Goal: Information Seeking & Learning: Understand process/instructions

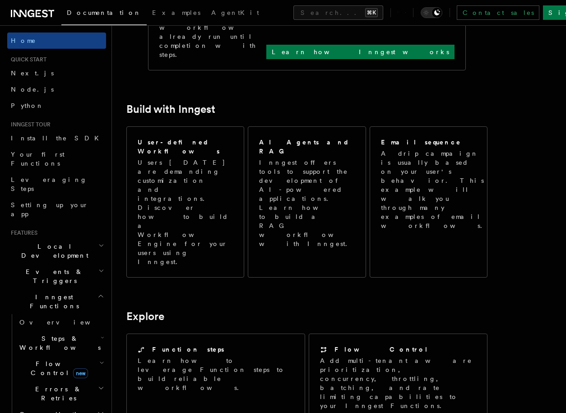
scroll to position [447, 0]
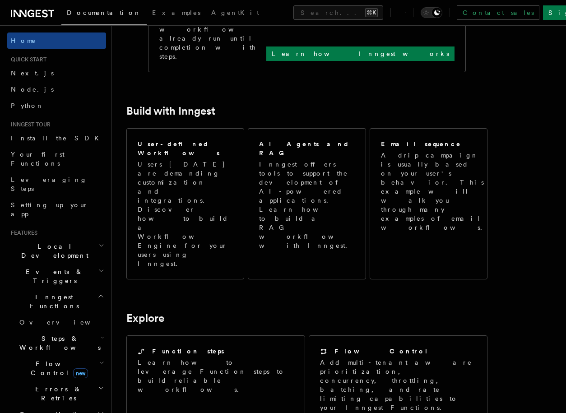
click at [274, 312] on h2 "Explore" at bounding box center [306, 318] width 361 height 13
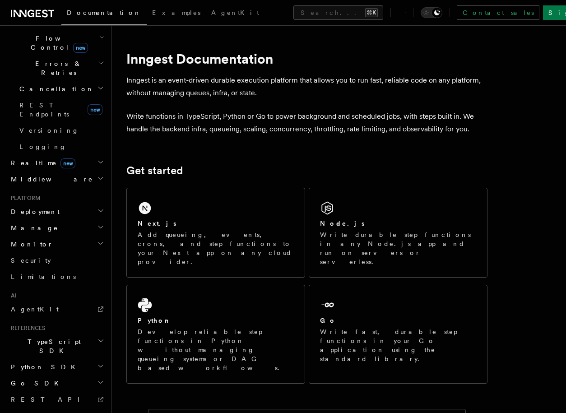
scroll to position [327, 0]
click at [56, 332] on h2 "TypeScript SDK" at bounding box center [56, 344] width 99 height 25
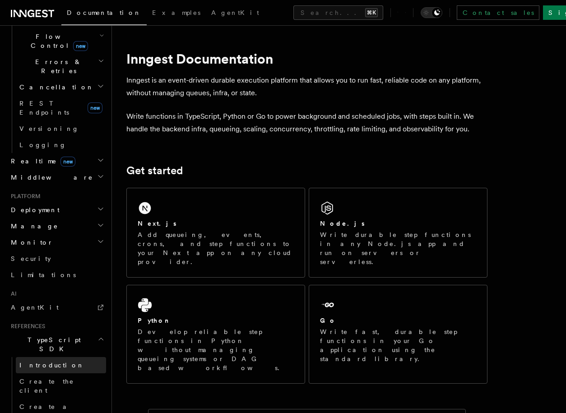
click at [45, 362] on span "Introduction" at bounding box center [51, 365] width 65 height 7
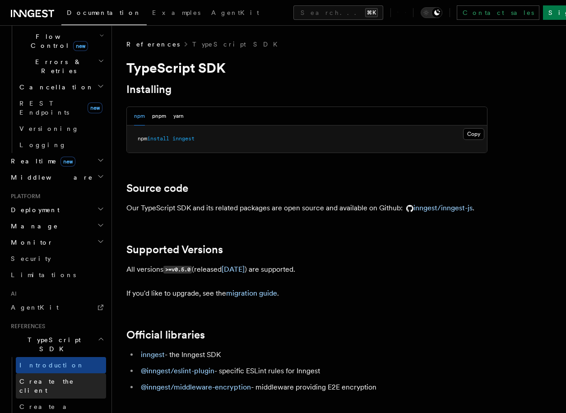
click at [45, 378] on span "Create the client" at bounding box center [46, 386] width 55 height 16
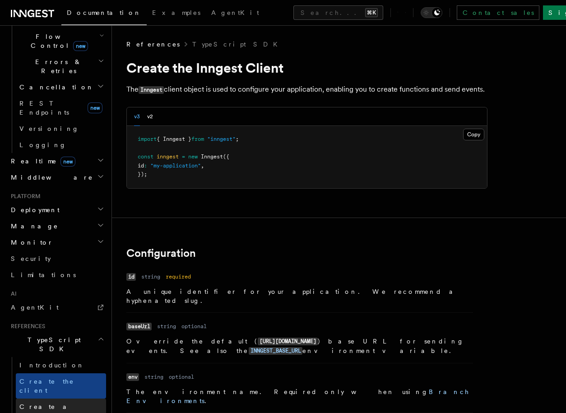
click at [50, 399] on link "Create a function" at bounding box center [61, 411] width 90 height 25
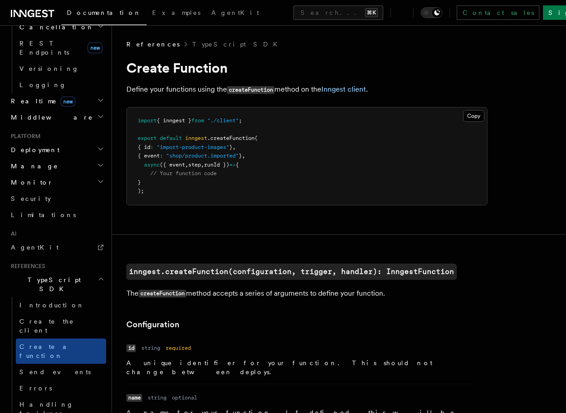
scroll to position [506, 0]
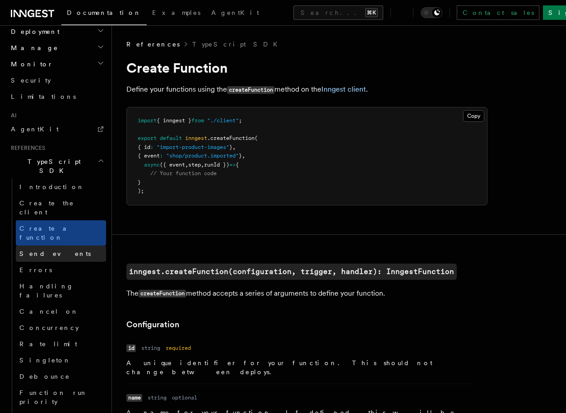
click at [58, 246] on link "Send events" at bounding box center [61, 254] width 90 height 16
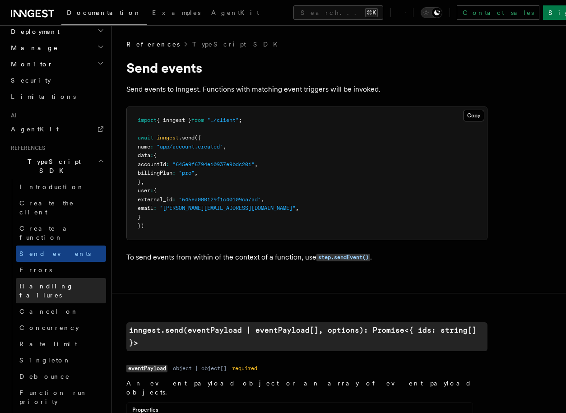
click at [55, 278] on link "Handling failures" at bounding box center [61, 290] width 90 height 25
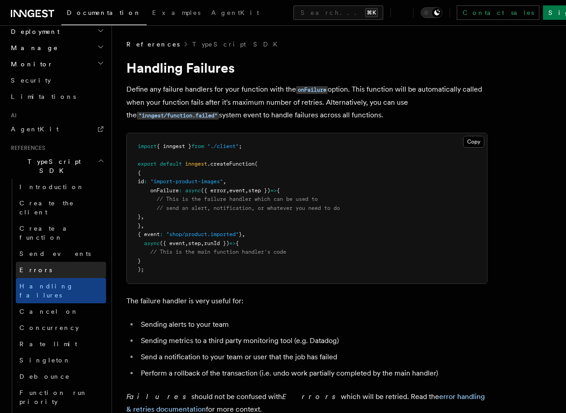
click at [59, 262] on link "Errors" at bounding box center [61, 270] width 90 height 16
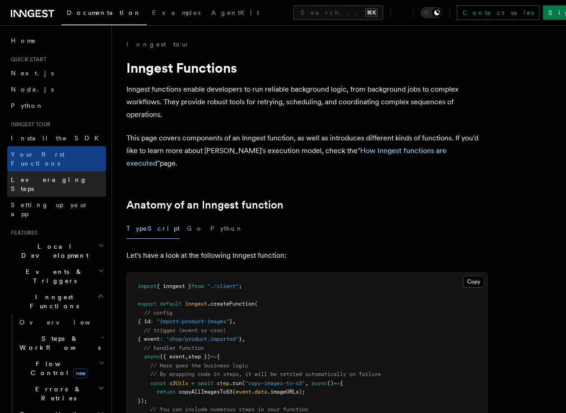
click at [45, 176] on span "Leveraging Steps" at bounding box center [49, 184] width 76 height 16
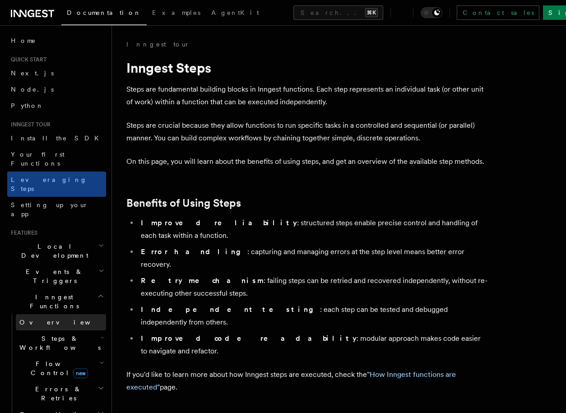
click at [46, 318] on span "Overview" at bounding box center [65, 322] width 93 height 9
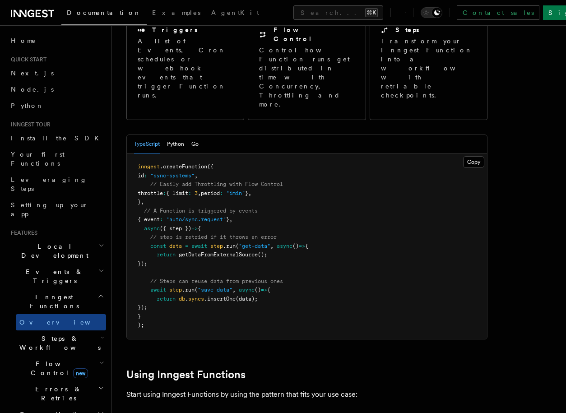
scroll to position [157, 0]
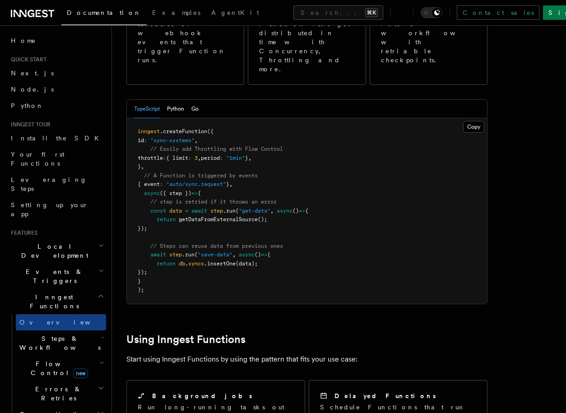
click at [53, 334] on span "Steps & Workflows" at bounding box center [58, 343] width 85 height 18
click at [45, 356] on link "Overview" at bounding box center [65, 364] width 82 height 16
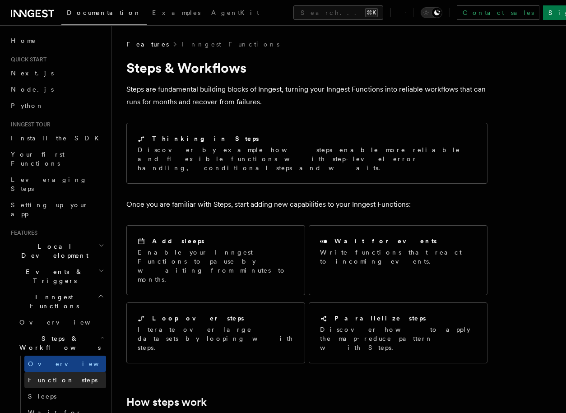
click at [52, 372] on link "Function steps" at bounding box center [65, 380] width 82 height 16
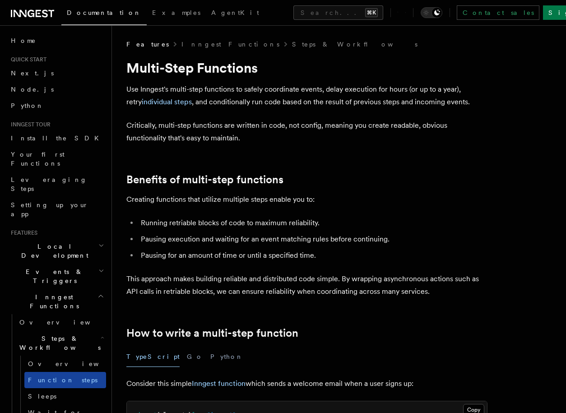
click at [53, 372] on link "Function steps" at bounding box center [65, 380] width 82 height 16
click at [50, 360] on span "Overview" at bounding box center [74, 363] width 93 height 7
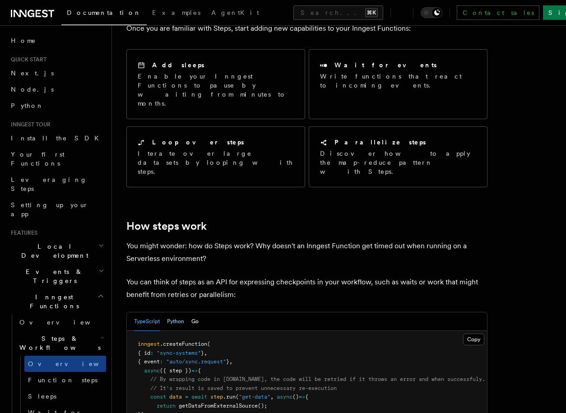
scroll to position [235, 0]
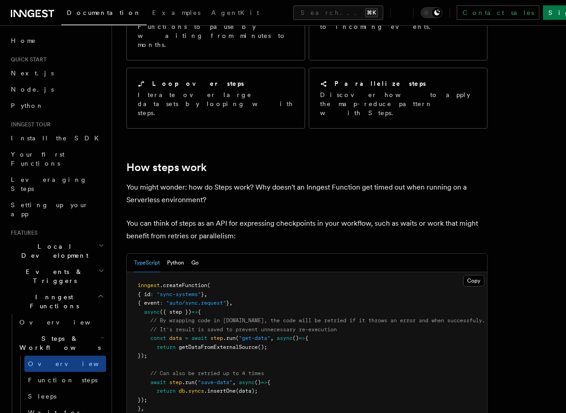
click at [176, 291] on span ""sync-systems"" at bounding box center [179, 294] width 44 height 6
click at [177, 300] on span ""auto/sync.request"" at bounding box center [196, 303] width 60 height 6
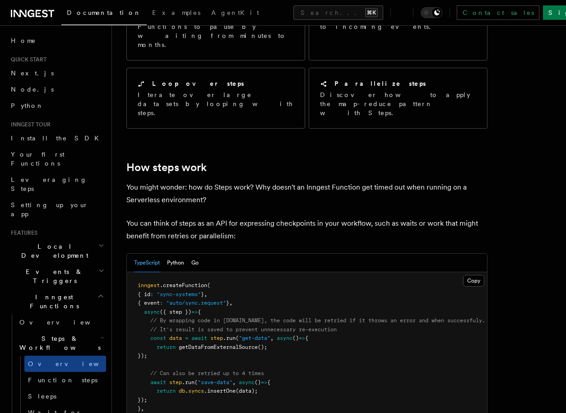
click at [188, 279] on pre "inngest .createFunction ( { id : "sync-systems" } , { event : "auto/sync.reques…" at bounding box center [307, 351] width 360 height 159
click at [307, 289] on pre "inngest .createFunction ( { id : "sync-systems" } , { event : "auto/sync.reques…" at bounding box center [307, 351] width 360 height 159
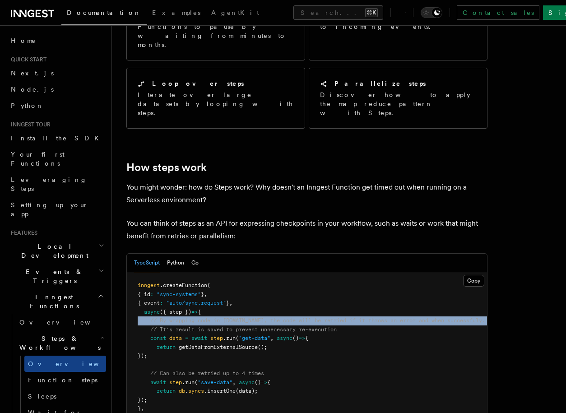
click at [307, 289] on pre "inngest .createFunction ( { id : "sync-systems" } , { event : "auto/sync.reques…" at bounding box center [307, 351] width 360 height 159
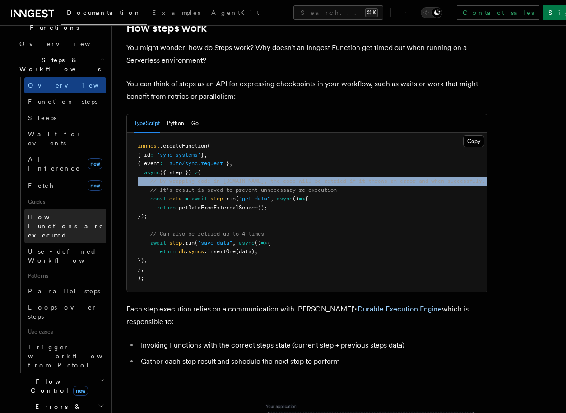
scroll to position [248, 0]
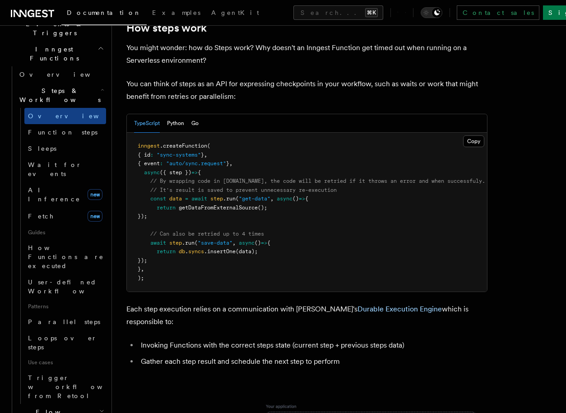
click at [258, 205] on span "getDataFromExternalSource" at bounding box center [218, 208] width 79 height 6
click at [260, 196] on span ""get-data"" at bounding box center [255, 199] width 32 height 6
click at [219, 240] on span ""save-data"" at bounding box center [215, 243] width 35 height 6
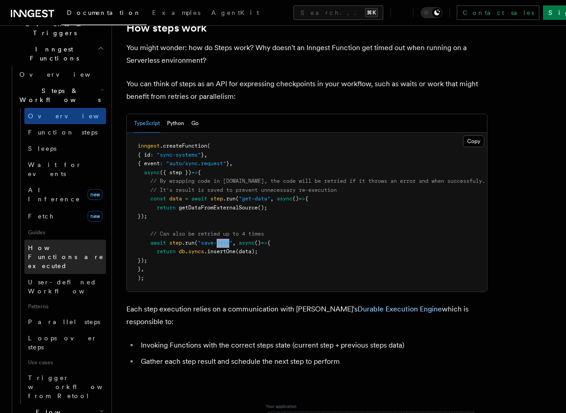
click at [56, 244] on span "How Functions are executed" at bounding box center [66, 256] width 76 height 25
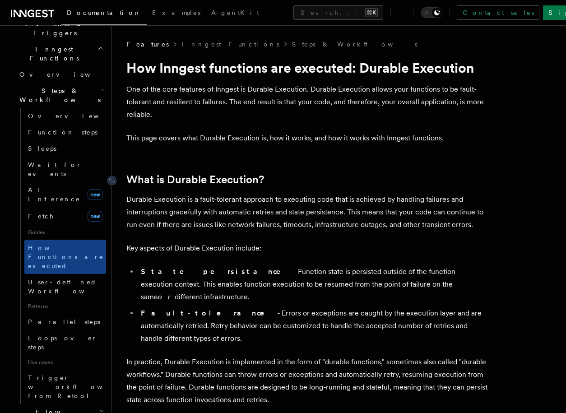
click at [193, 179] on link "What is Durable Execution?" at bounding box center [195, 179] width 138 height 13
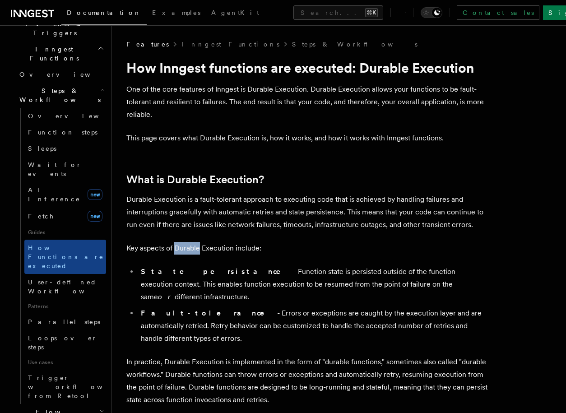
click at [45, 15] on icon at bounding box center [32, 13] width 43 height 11
